Goal: Information Seeking & Learning: Learn about a topic

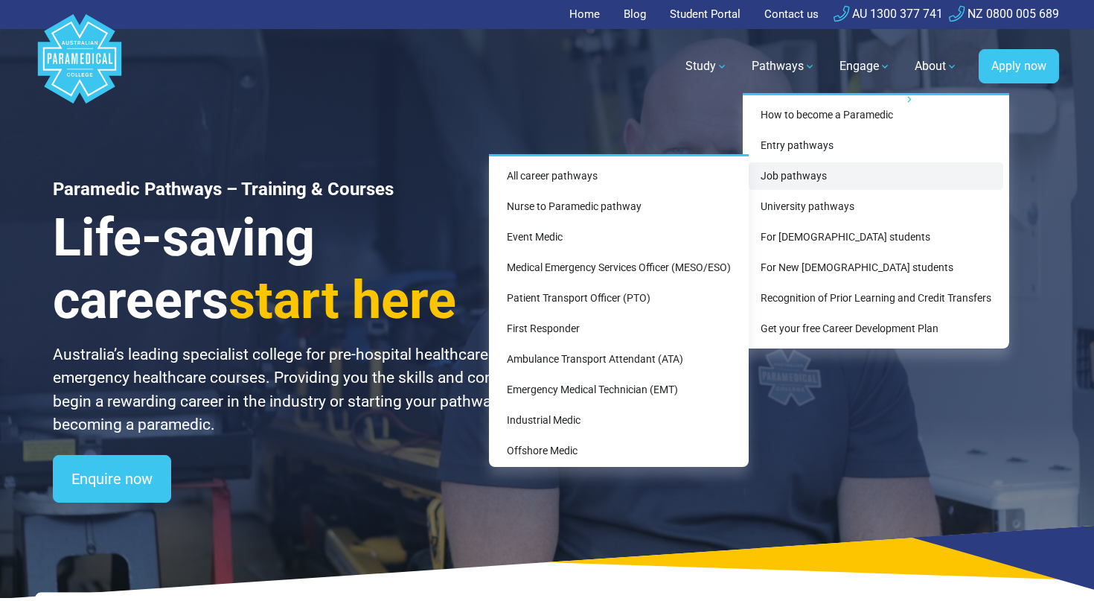
click at [792, 164] on link "Job pathways" at bounding box center [876, 176] width 255 height 28
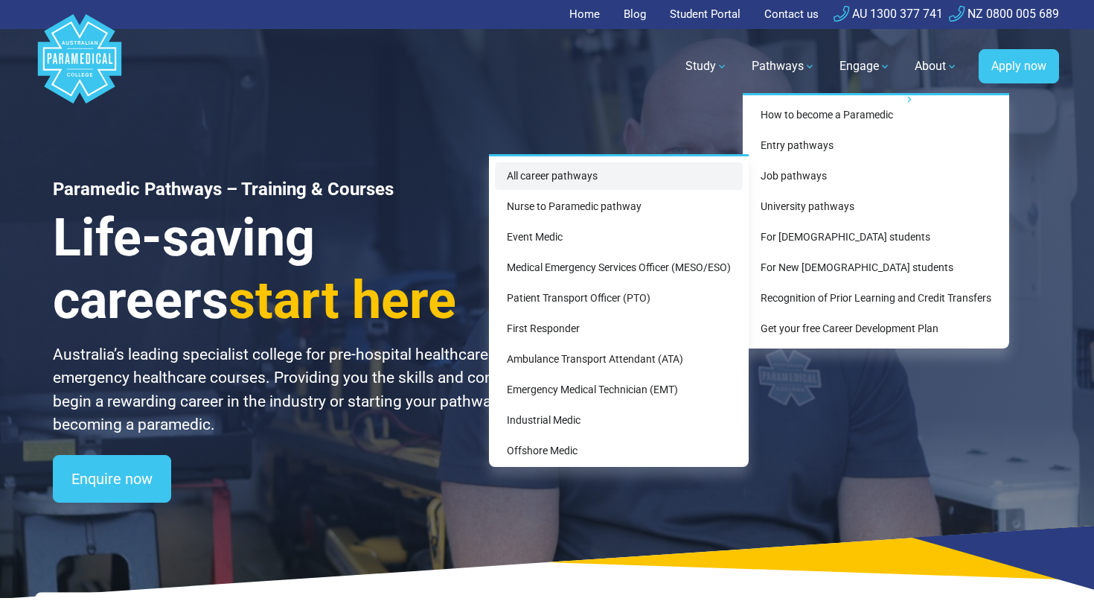
click at [691, 171] on link "All career pathways" at bounding box center [619, 176] width 248 height 28
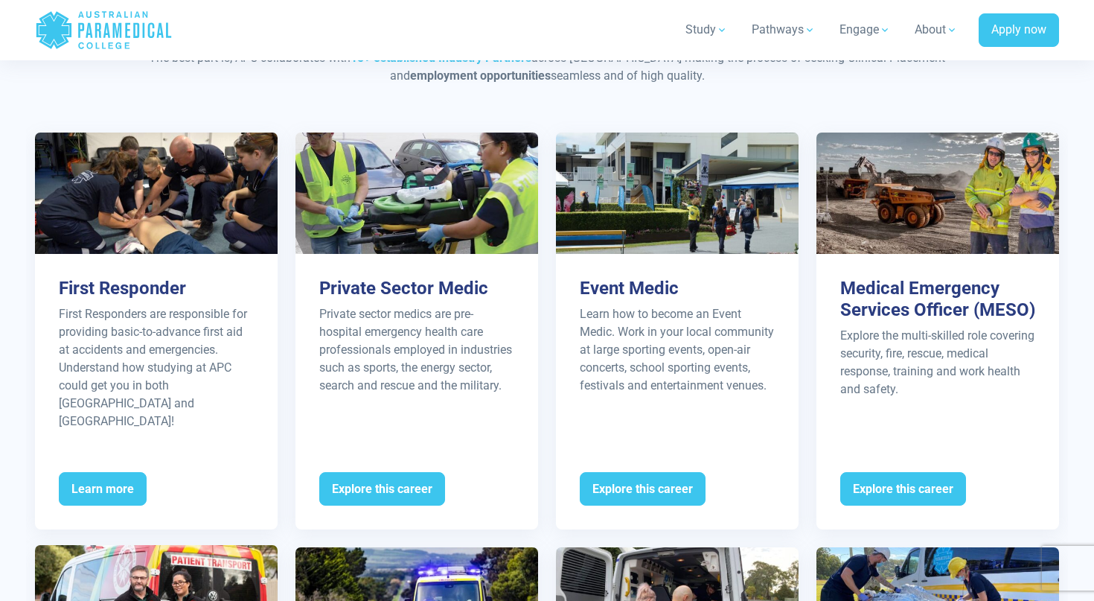
scroll to position [1480, 0]
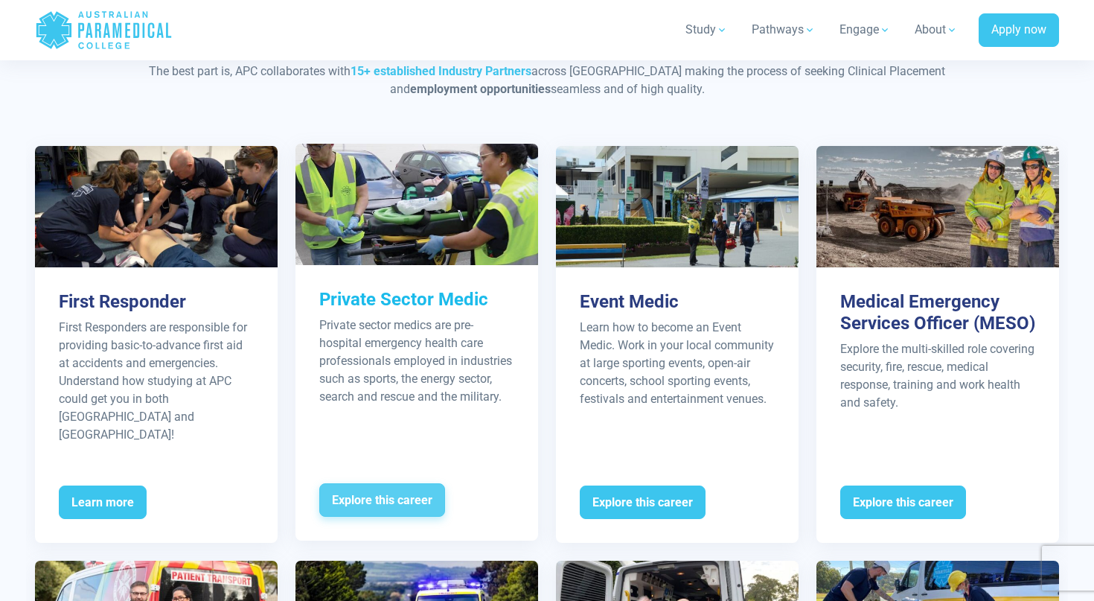
click at [372, 483] on span "Explore this career" at bounding box center [382, 500] width 126 height 34
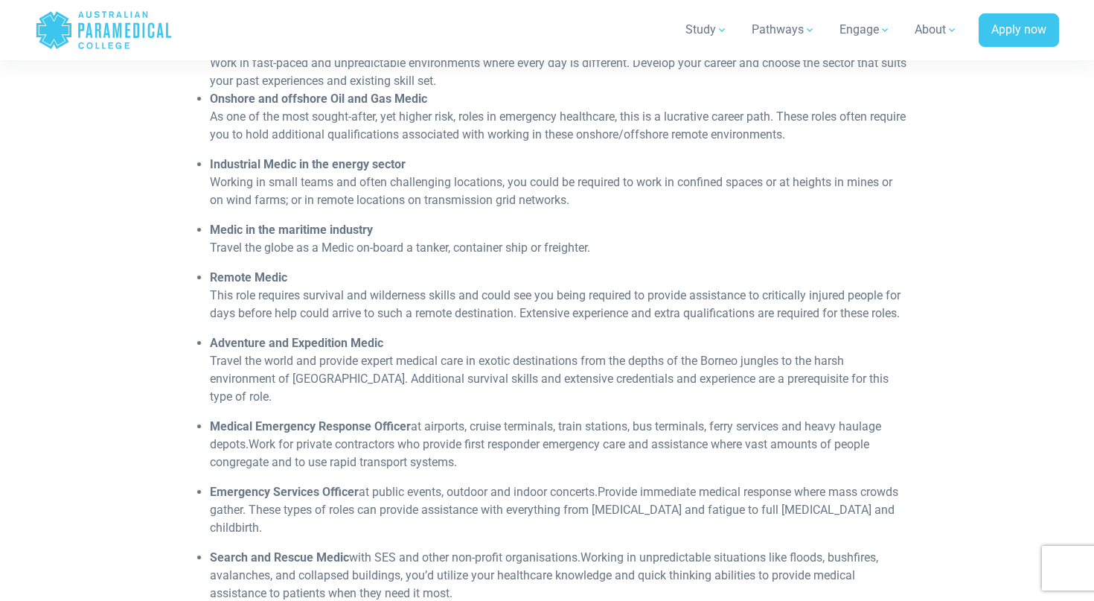
scroll to position [790, 0]
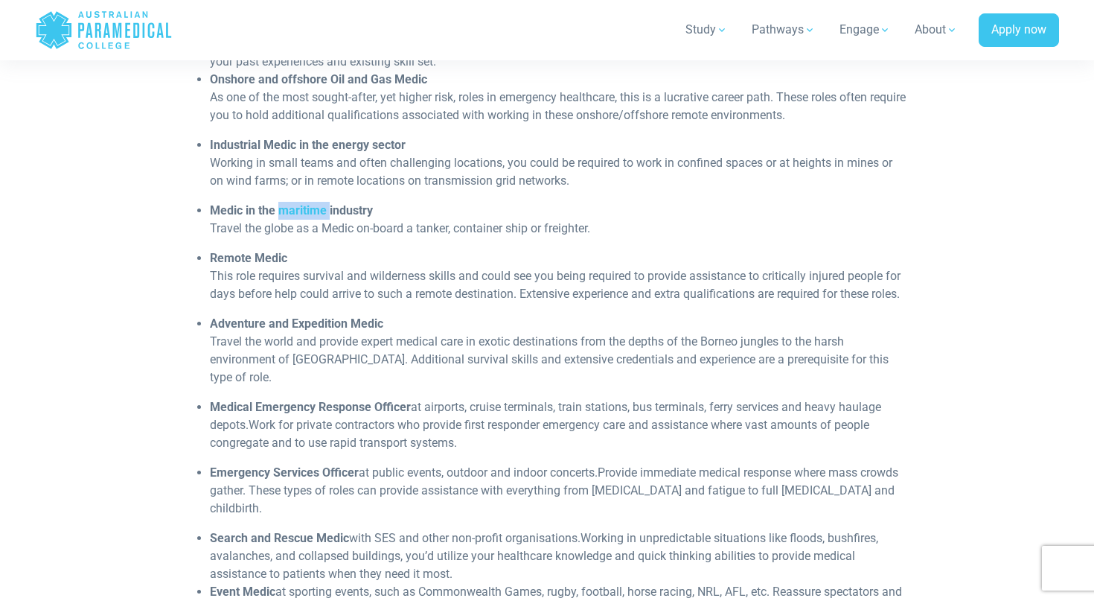
drag, startPoint x: 278, startPoint y: 212, endPoint x: 329, endPoint y: 212, distance: 50.6
click at [330, 212] on strong "Medic in the maritime industry" at bounding box center [291, 210] width 163 height 14
click at [459, 221] on li "Medic in the maritime industry Travel the globe as a Medic on-board a tanker, c…" at bounding box center [559, 220] width 699 height 36
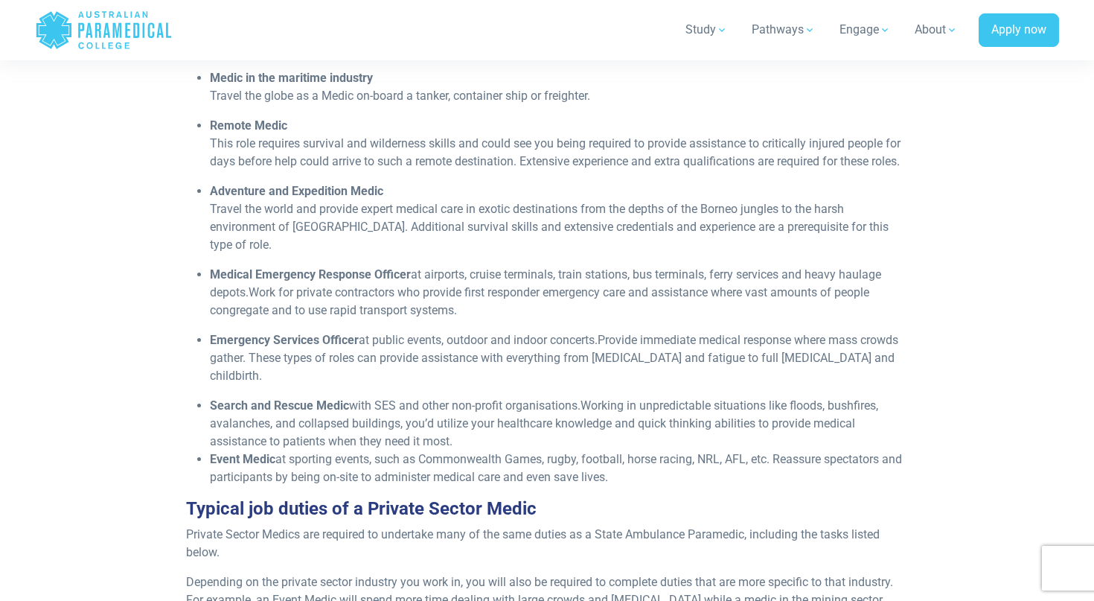
scroll to position [920, 0]
